Goal: Task Accomplishment & Management: Manage account settings

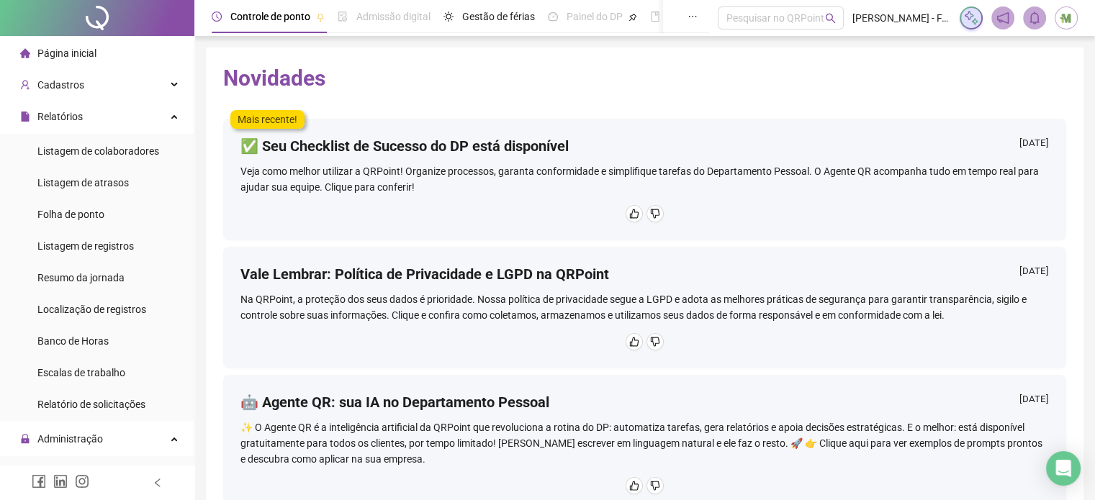
scroll to position [216, 0]
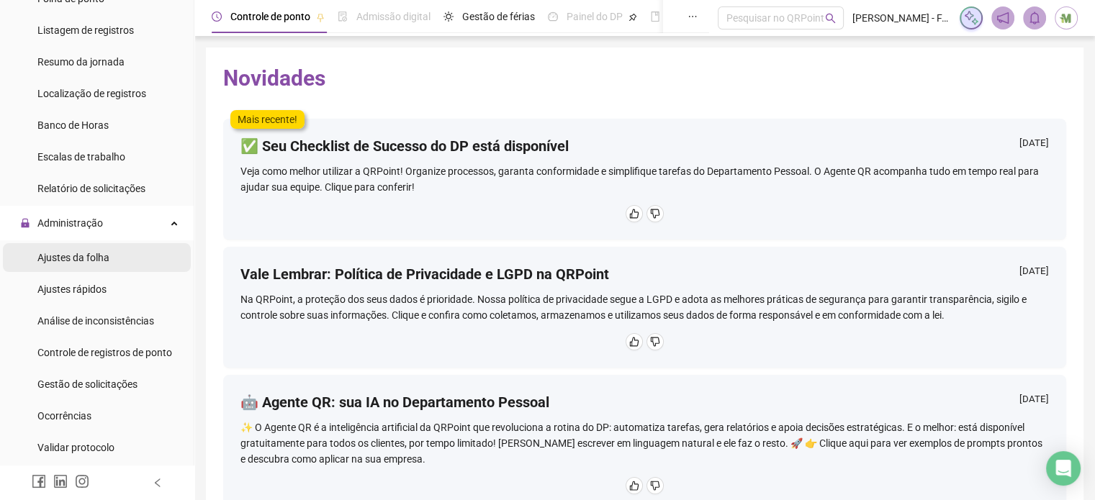
click at [100, 261] on span "Ajustes da folha" at bounding box center [73, 258] width 72 height 12
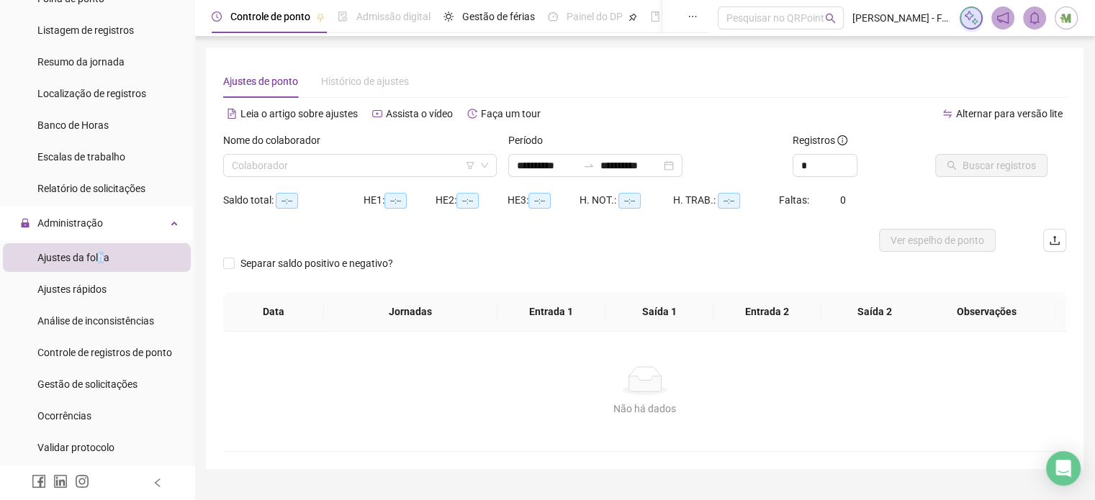
type input "**********"
click at [281, 166] on input "search" at bounding box center [353, 166] width 243 height 22
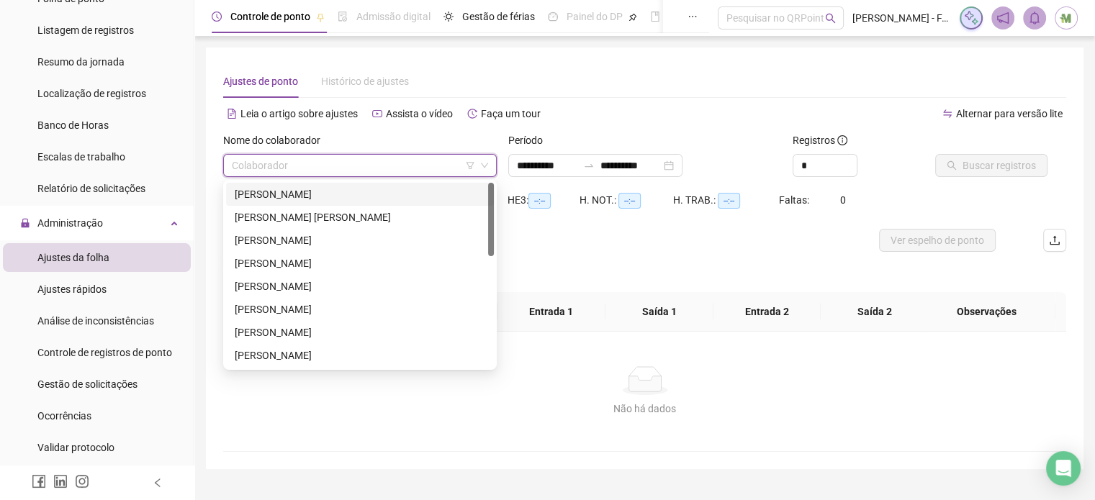
click at [333, 193] on div "[PERSON_NAME]" at bounding box center [360, 194] width 251 height 16
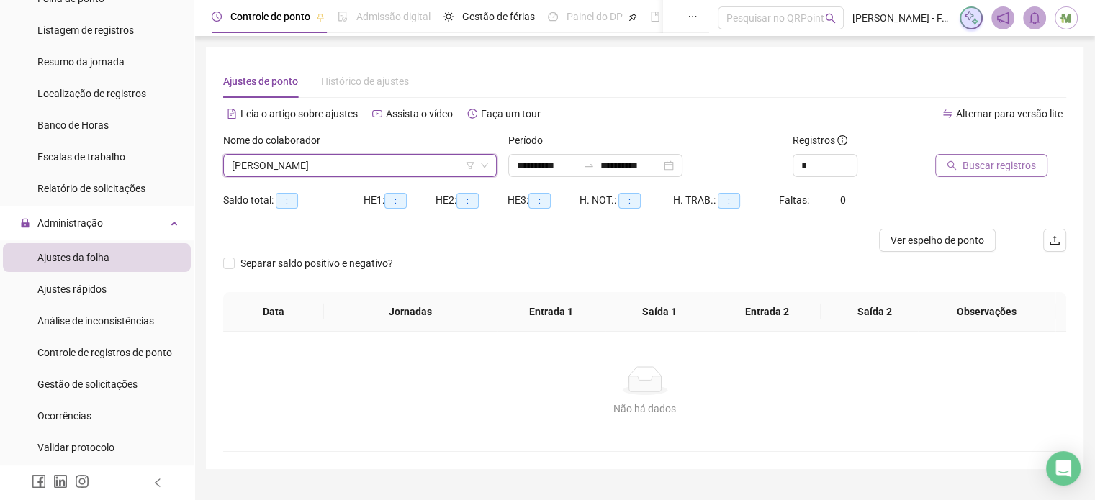
click at [983, 163] on span "Buscar registros" at bounding box center [999, 166] width 73 height 16
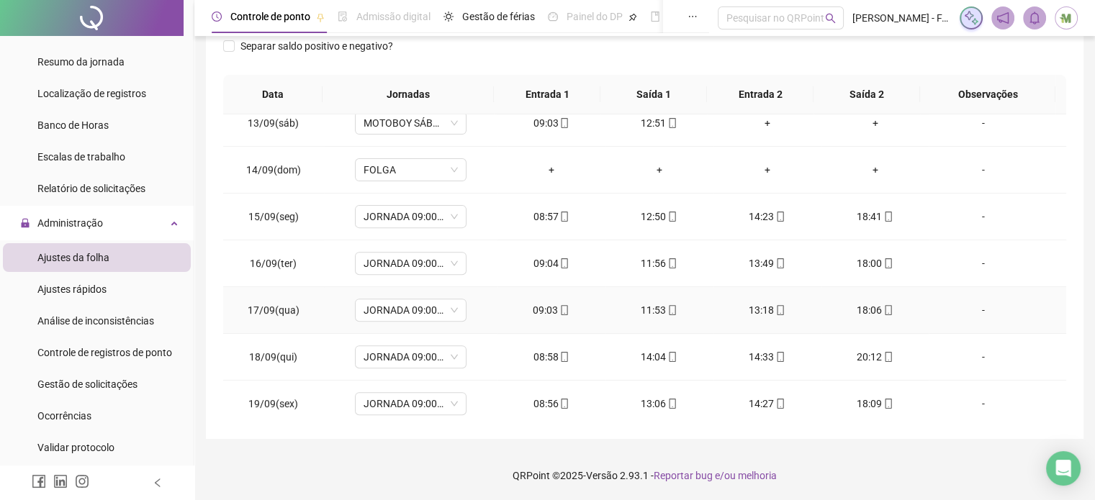
scroll to position [672, 0]
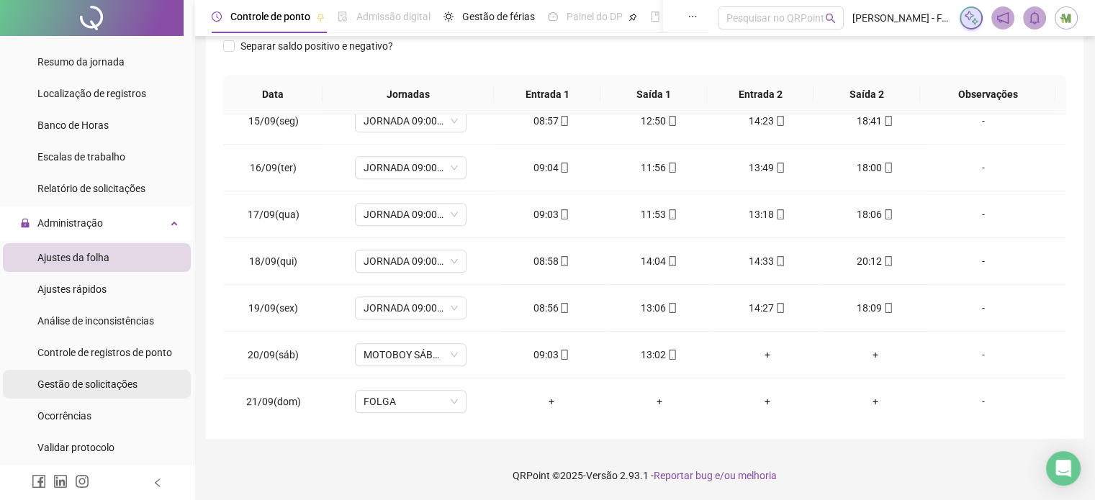
click at [97, 390] on span "Gestão de solicitações" at bounding box center [87, 385] width 100 height 12
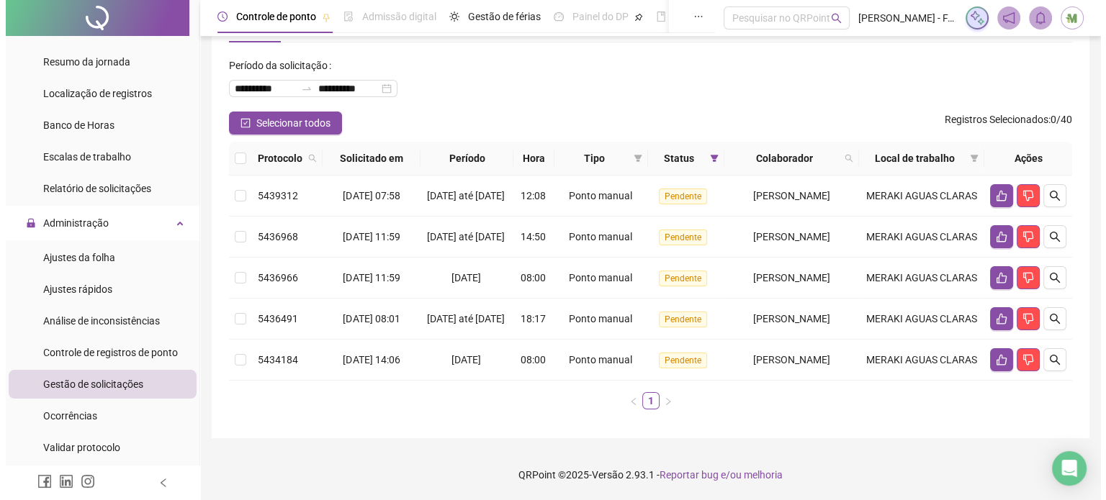
scroll to position [98, 0]
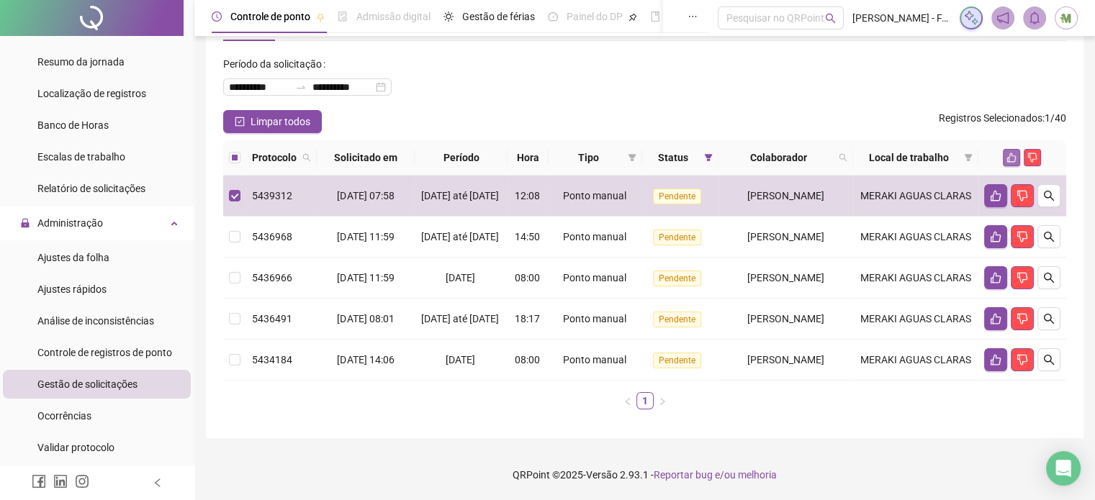
click at [1011, 153] on icon "like" at bounding box center [1011, 158] width 10 height 10
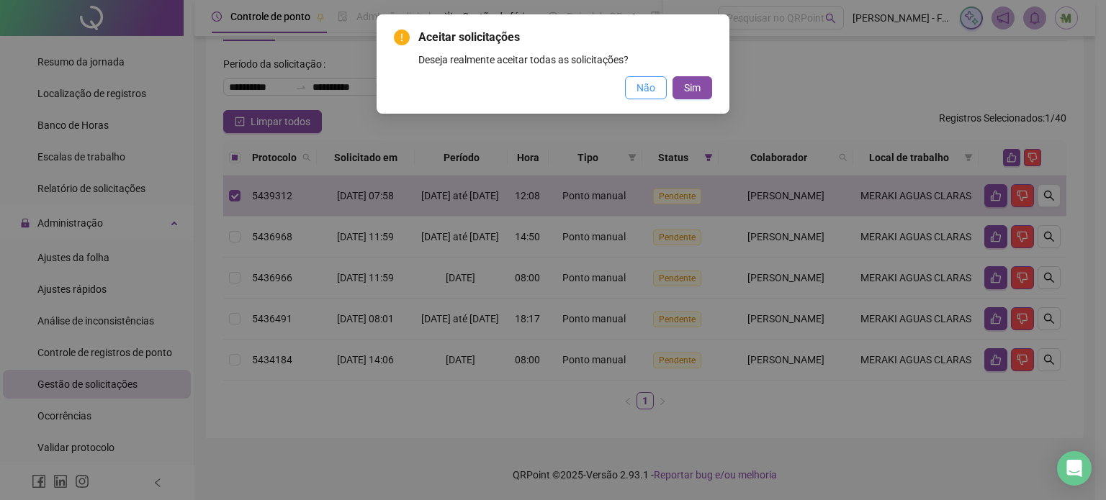
click at [654, 91] on span "Não" at bounding box center [645, 88] width 19 height 16
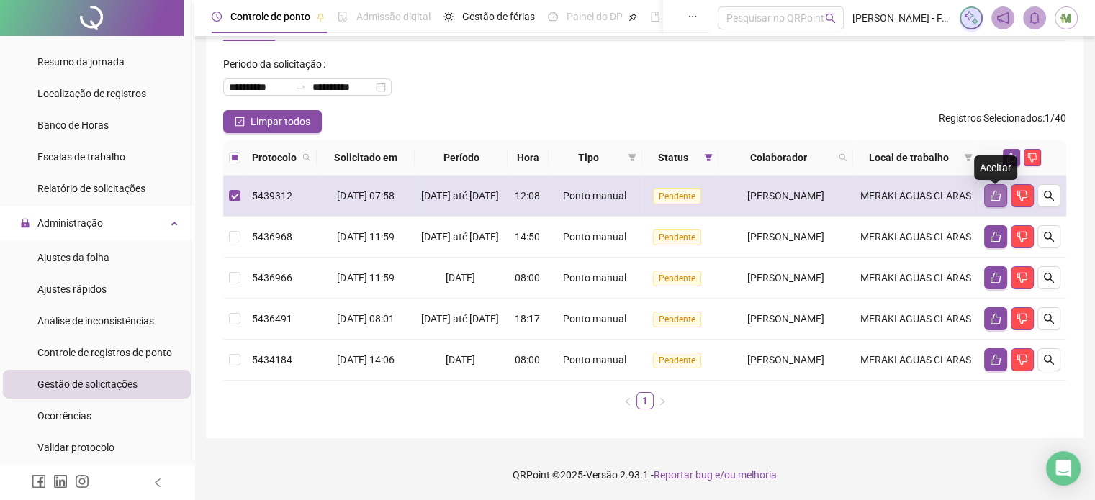
click at [998, 190] on icon "like" at bounding box center [996, 196] width 12 height 12
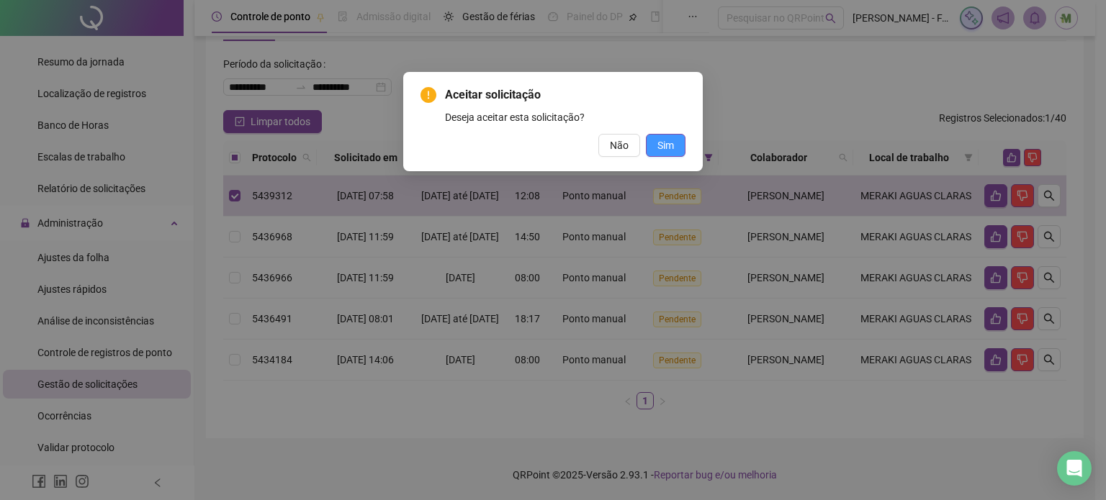
click at [674, 141] on span "Sim" at bounding box center [665, 146] width 17 height 16
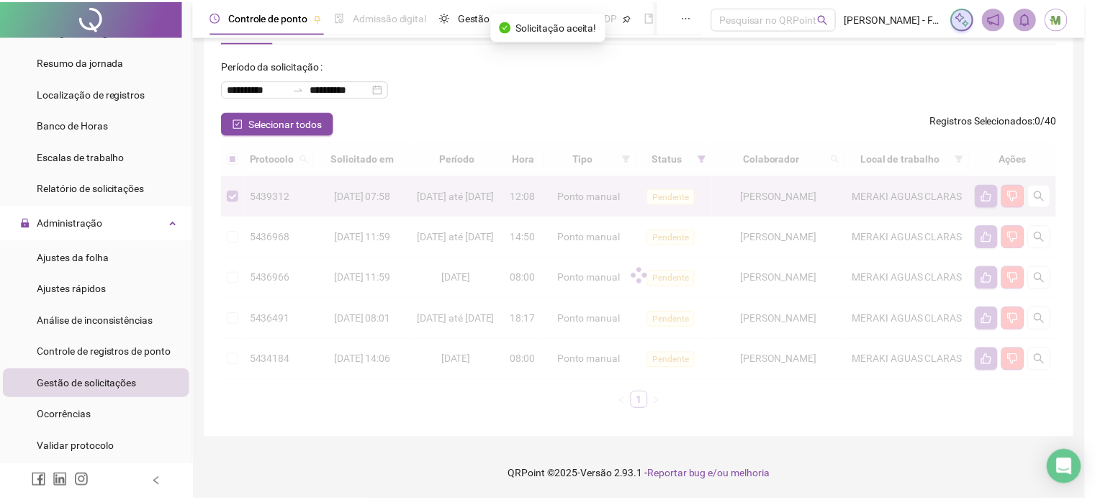
scroll to position [48, 0]
